Goal: Transaction & Acquisition: Purchase product/service

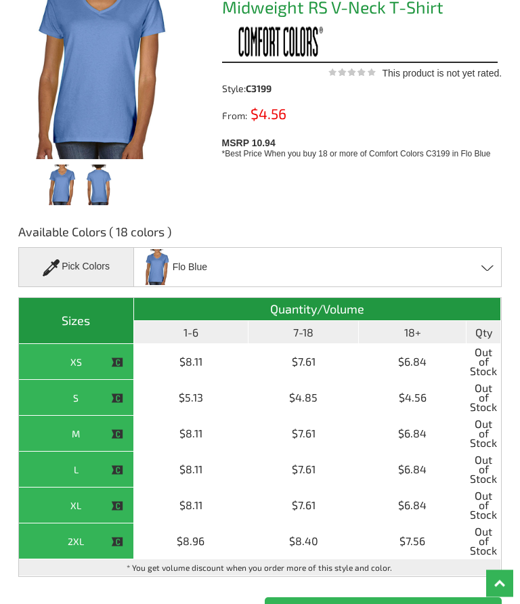
scroll to position [175, 0]
click at [116, 270] on div "Pick Colors" at bounding box center [76, 267] width 116 height 40
click at [105, 278] on div "Pick Colors" at bounding box center [76, 267] width 116 height 40
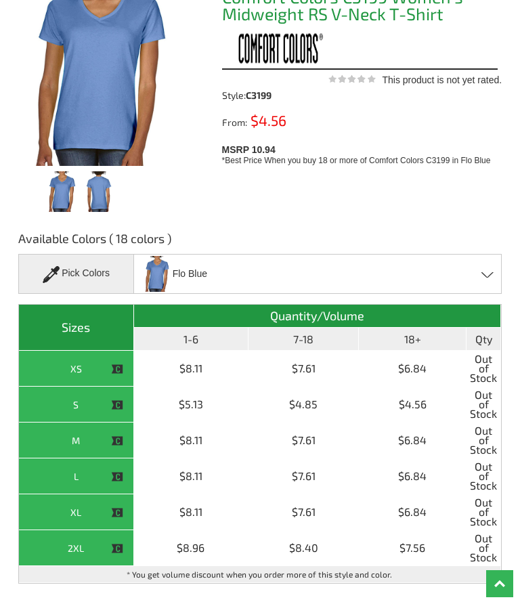
scroll to position [169, 0]
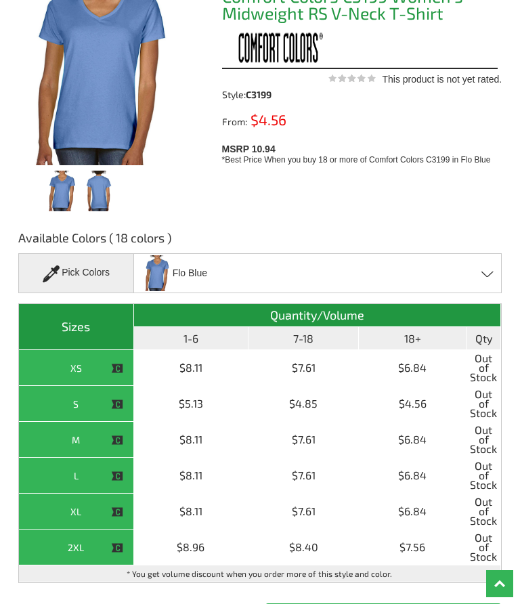
click at [482, 275] on span at bounding box center [488, 274] width 13 height 6
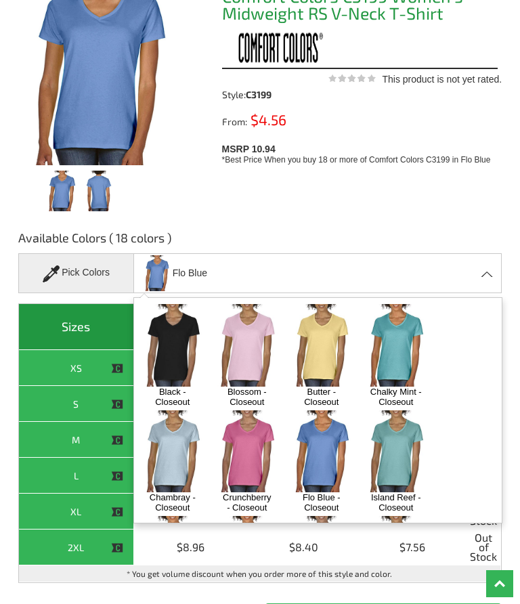
scroll to position [0, 0]
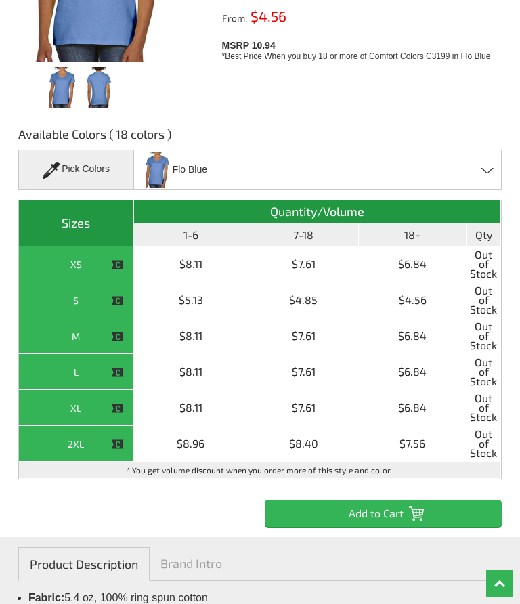
scroll to position [274, 0]
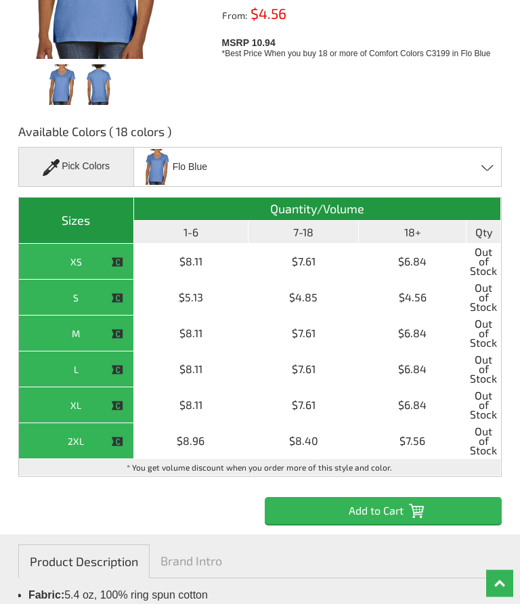
click at [437, 511] on input "Add to Cart" at bounding box center [383, 511] width 237 height 27
click at [432, 518] on input "Add to Cart" at bounding box center [383, 510] width 237 height 27
click at [490, 418] on span "Out of Stock" at bounding box center [483, 405] width 27 height 28
click at [121, 408] on img at bounding box center [117, 406] width 12 height 12
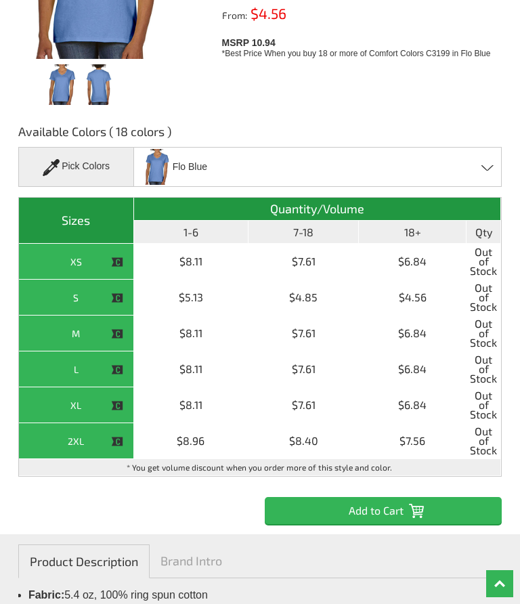
click at [407, 506] on input "Add to Cart" at bounding box center [383, 510] width 237 height 27
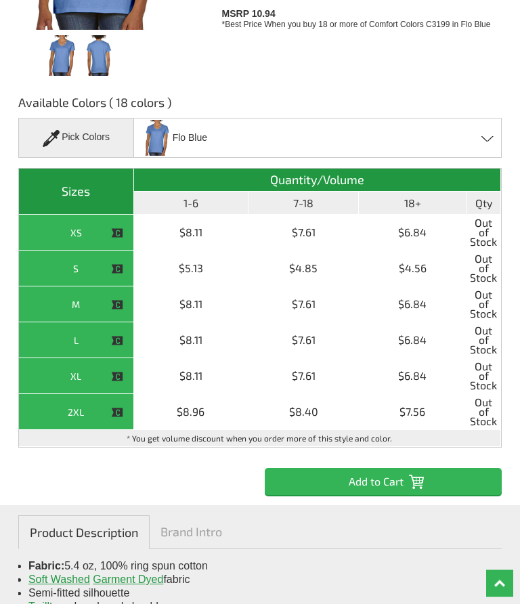
scroll to position [0, 0]
